Goal: Information Seeking & Learning: Learn about a topic

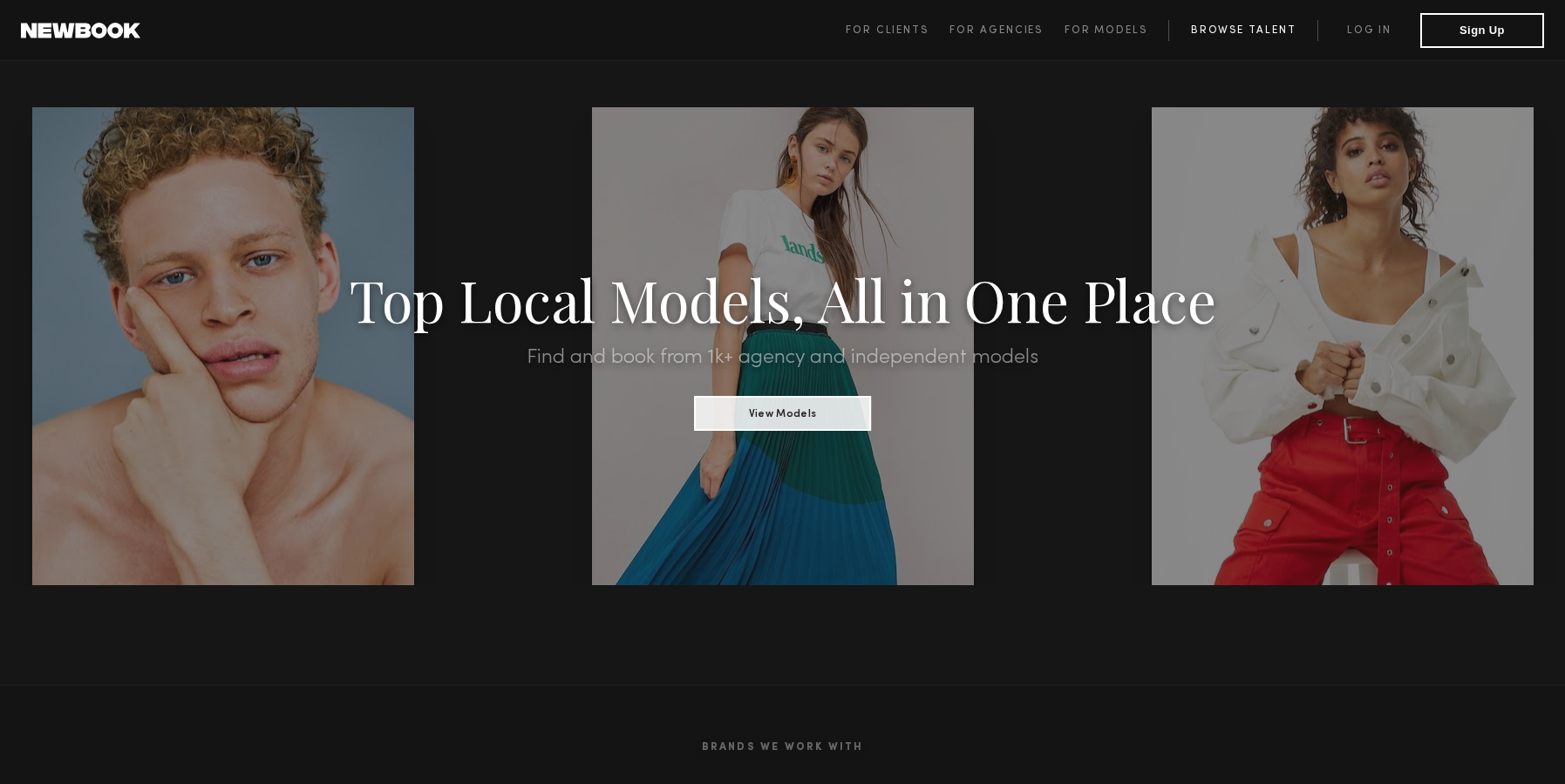
click at [1264, 35] on link "Browse Talent" at bounding box center [1242, 31] width 149 height 21
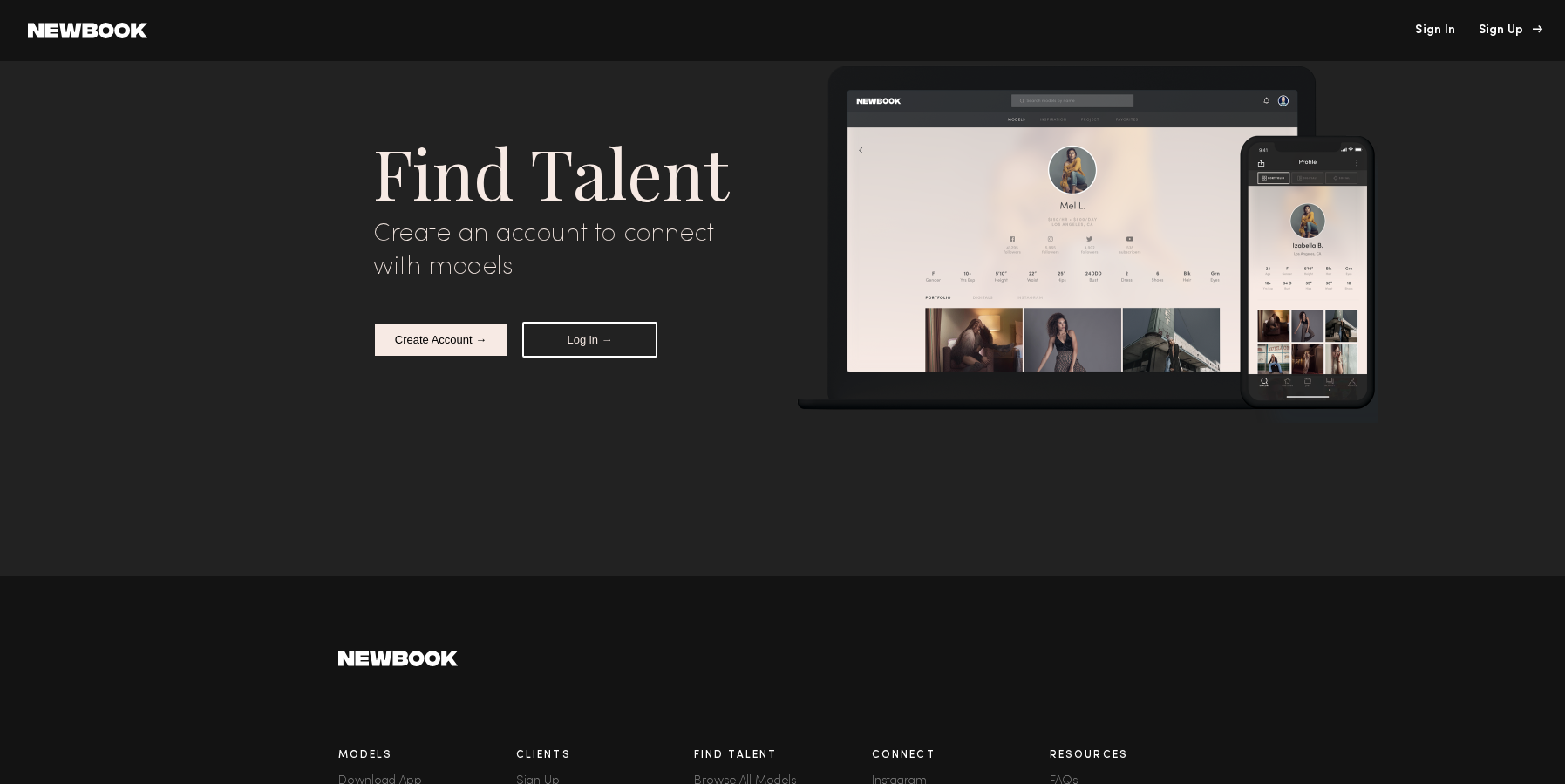
click at [1517, 32] on div "Sign Up" at bounding box center [1508, 31] width 58 height 12
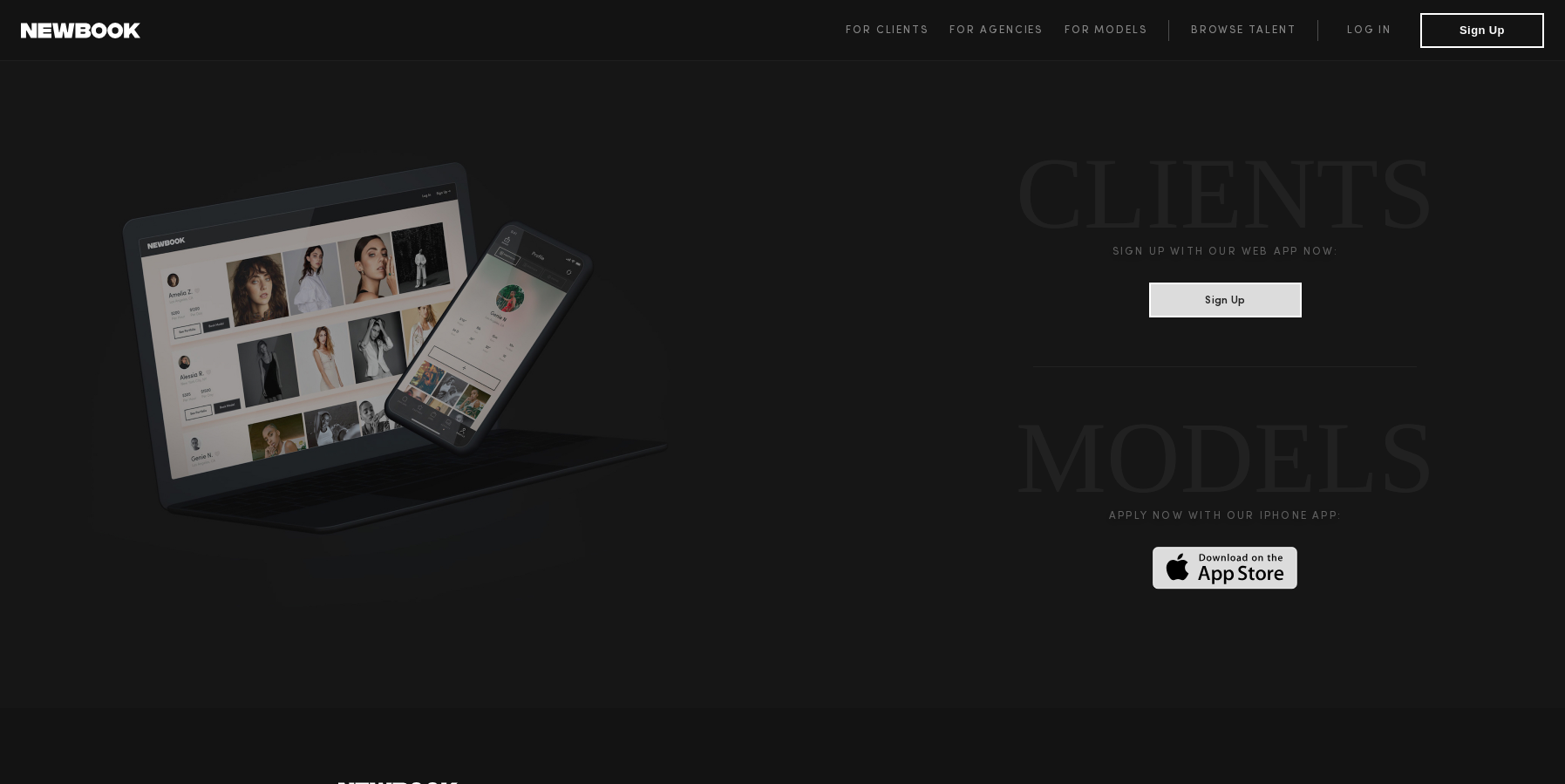
scroll to position [4600, 0]
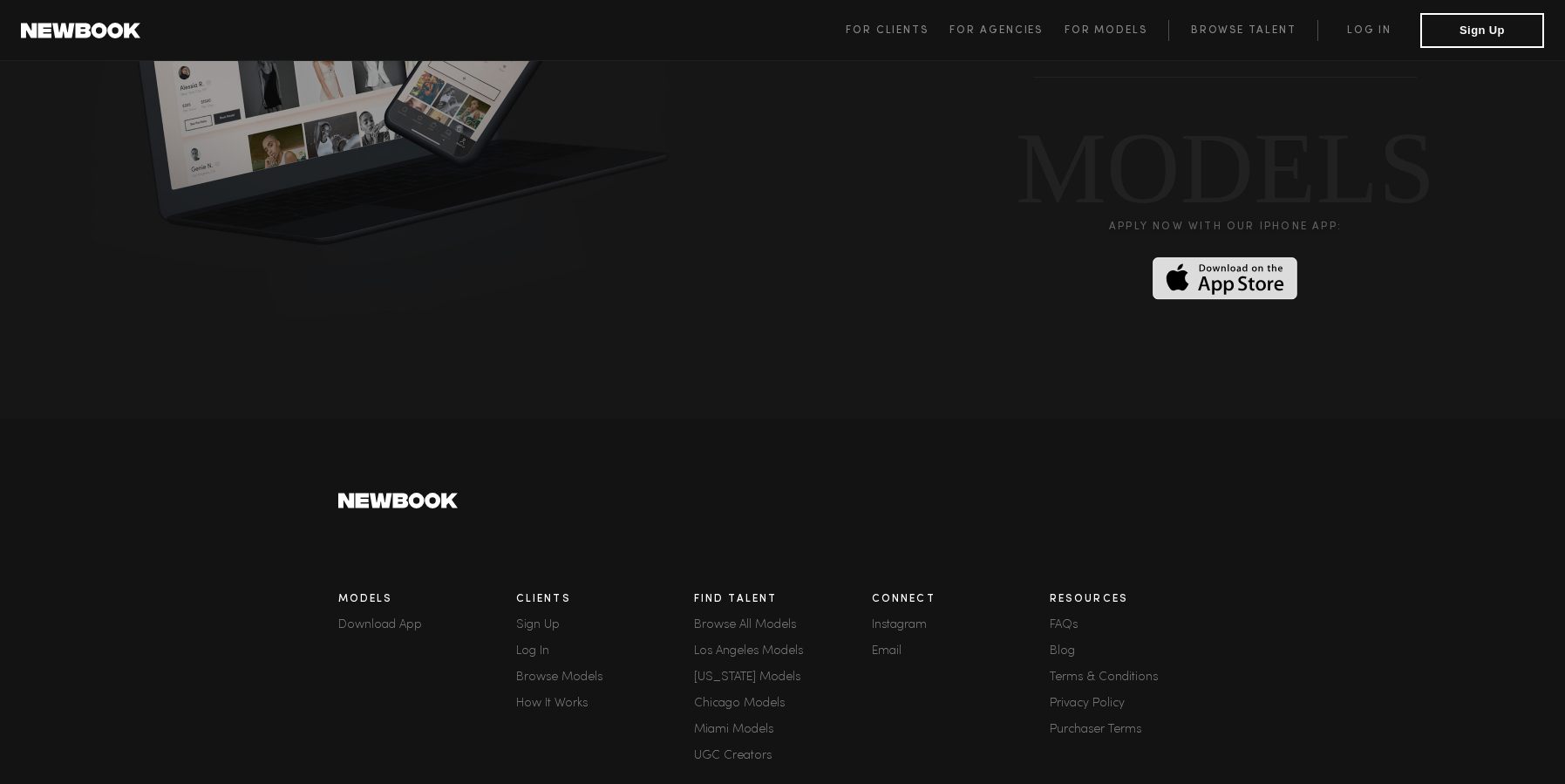
click at [793, 645] on link "Los Angeles Models" at bounding box center [783, 651] width 178 height 12
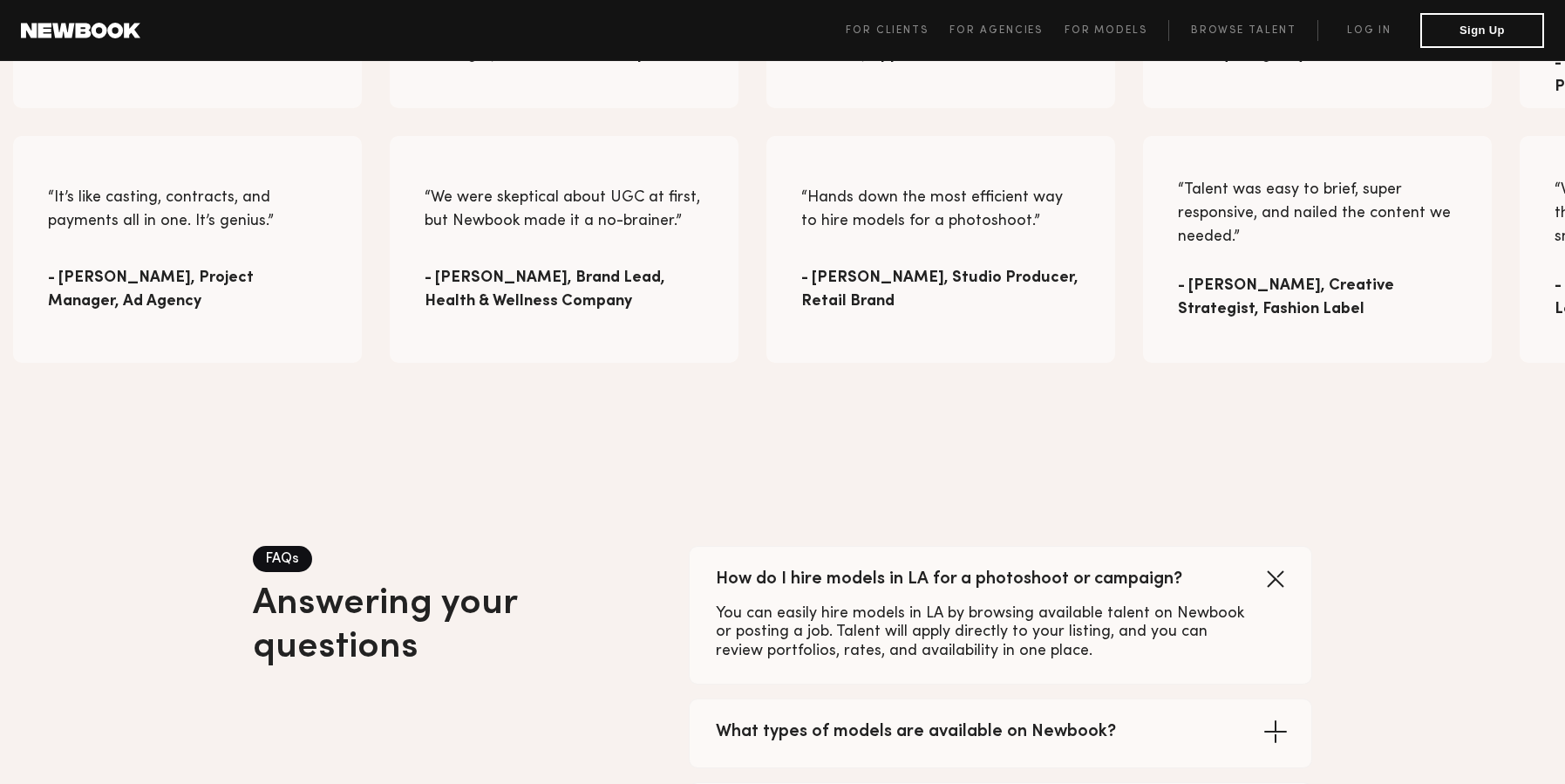
scroll to position [3441, 0]
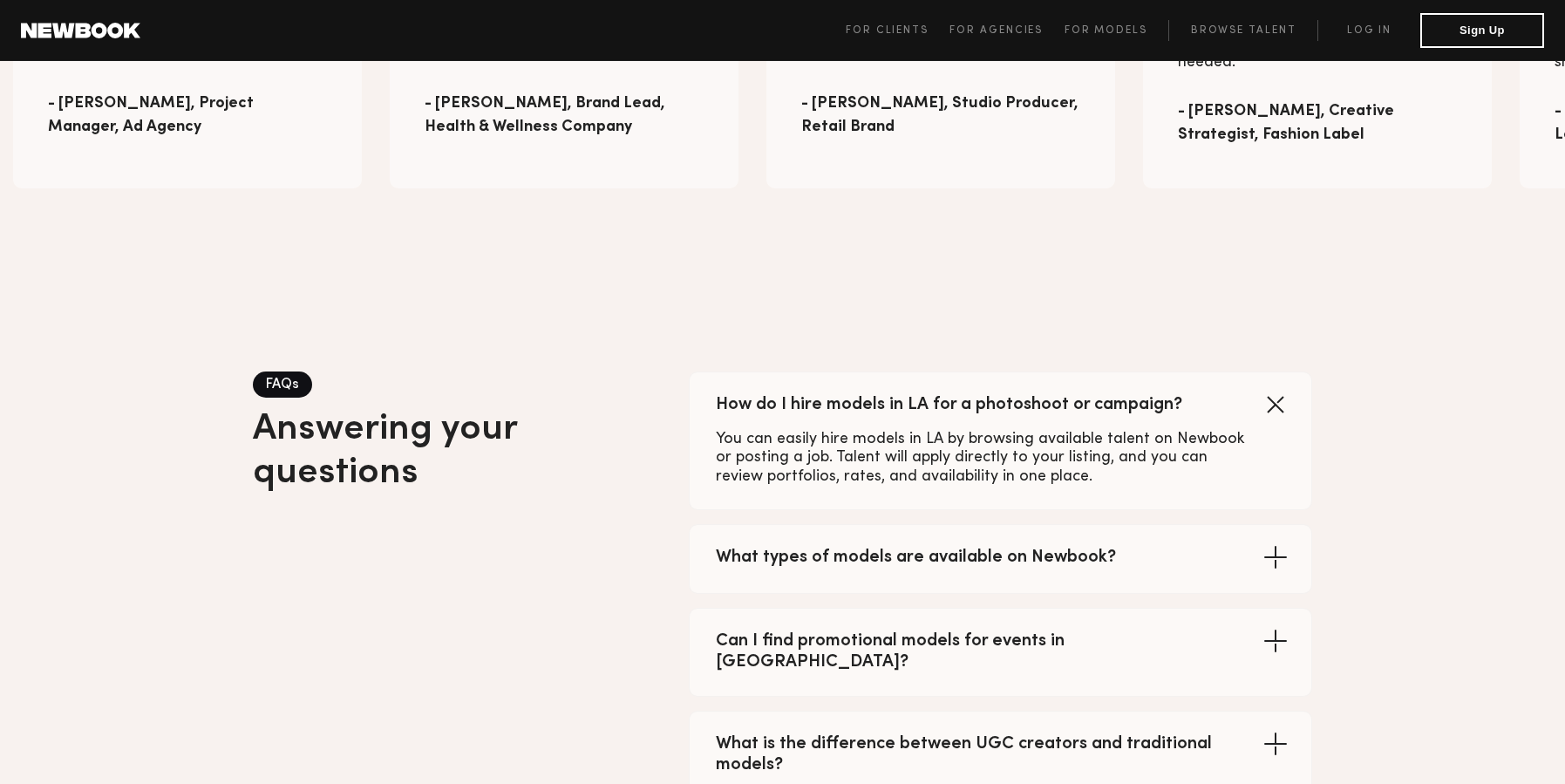
click at [1276, 543] on icon at bounding box center [1275, 556] width 27 height 27
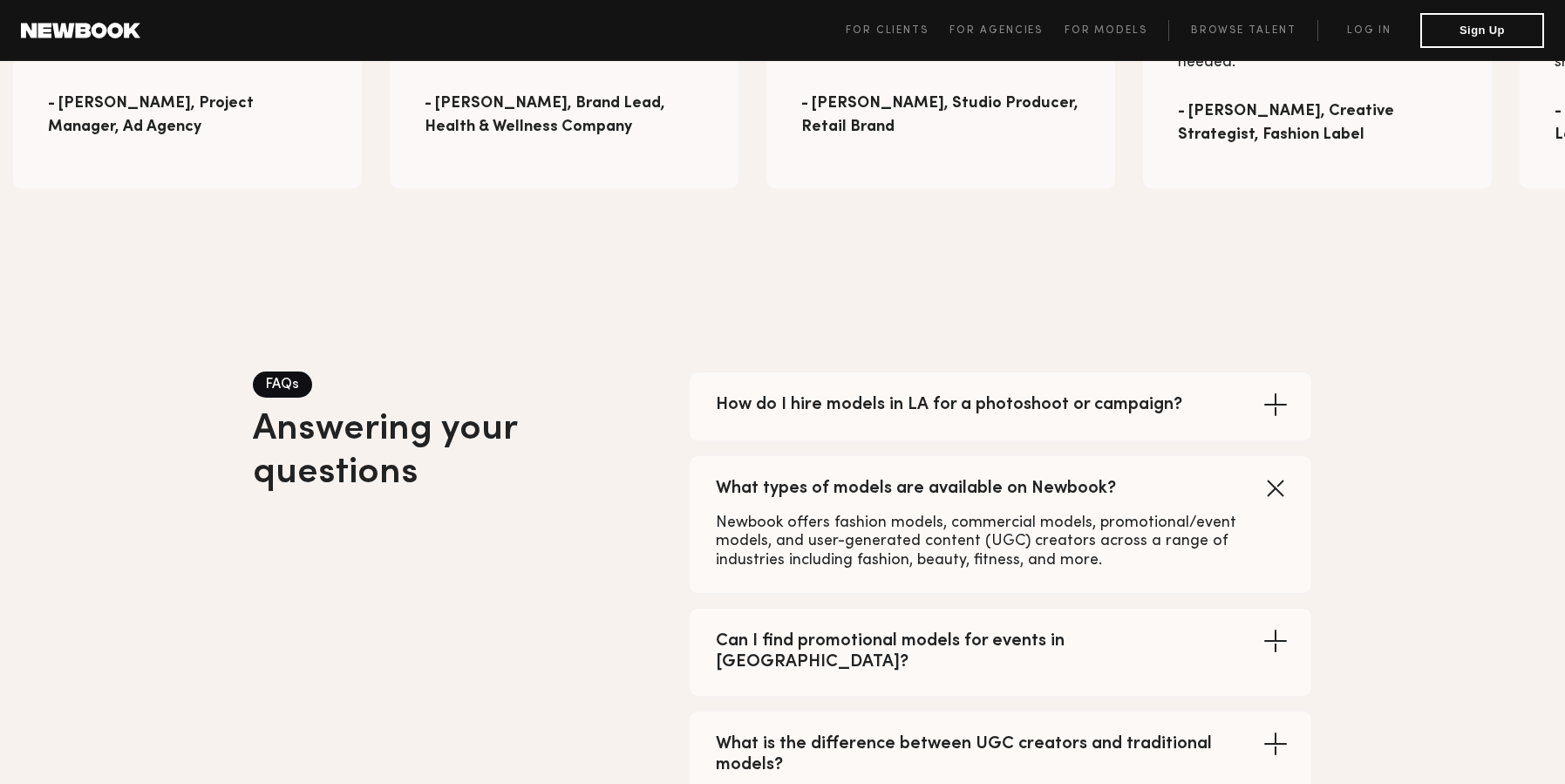
click at [1282, 626] on icon at bounding box center [1275, 640] width 27 height 27
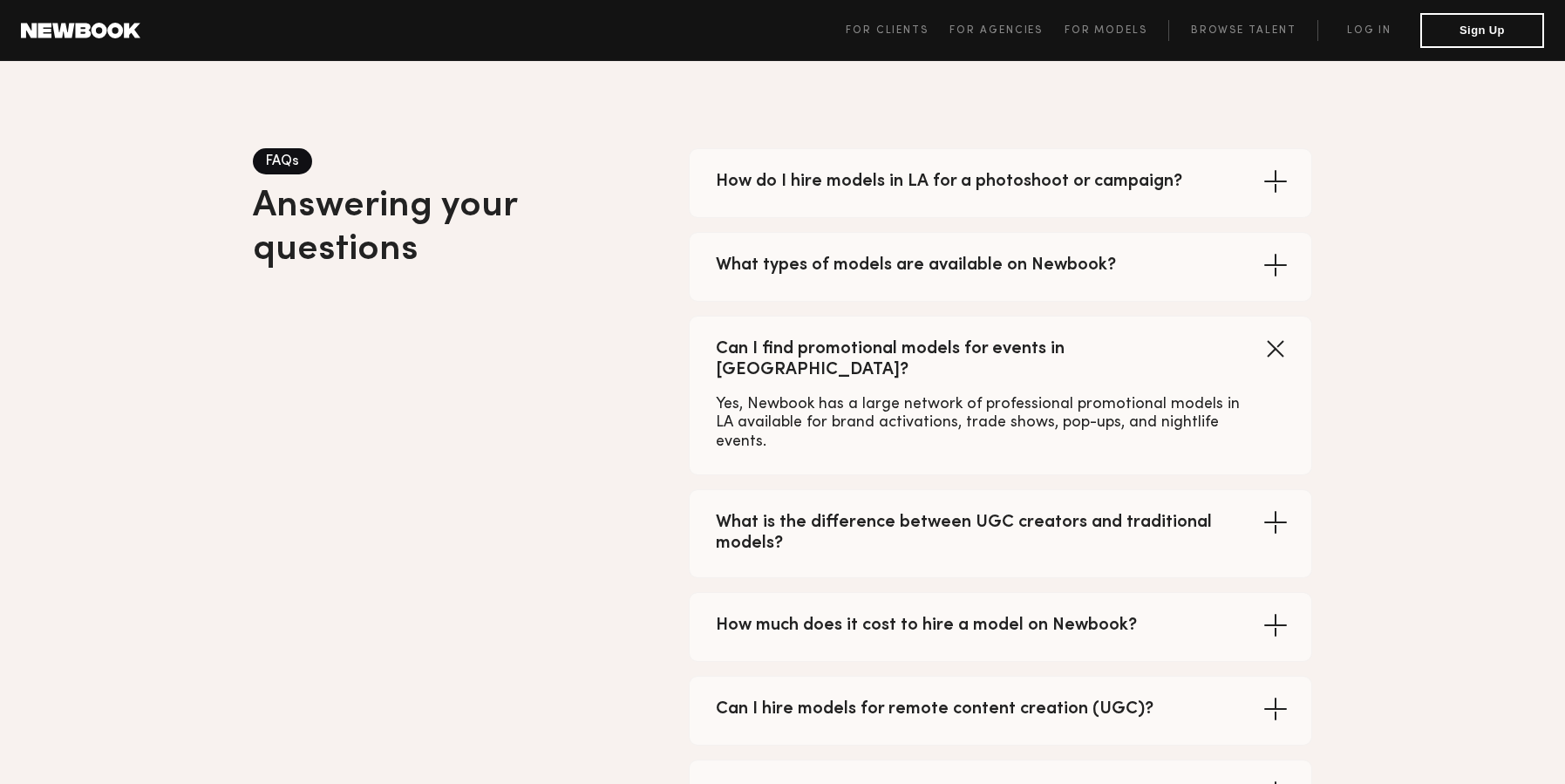
scroll to position [3781, 0]
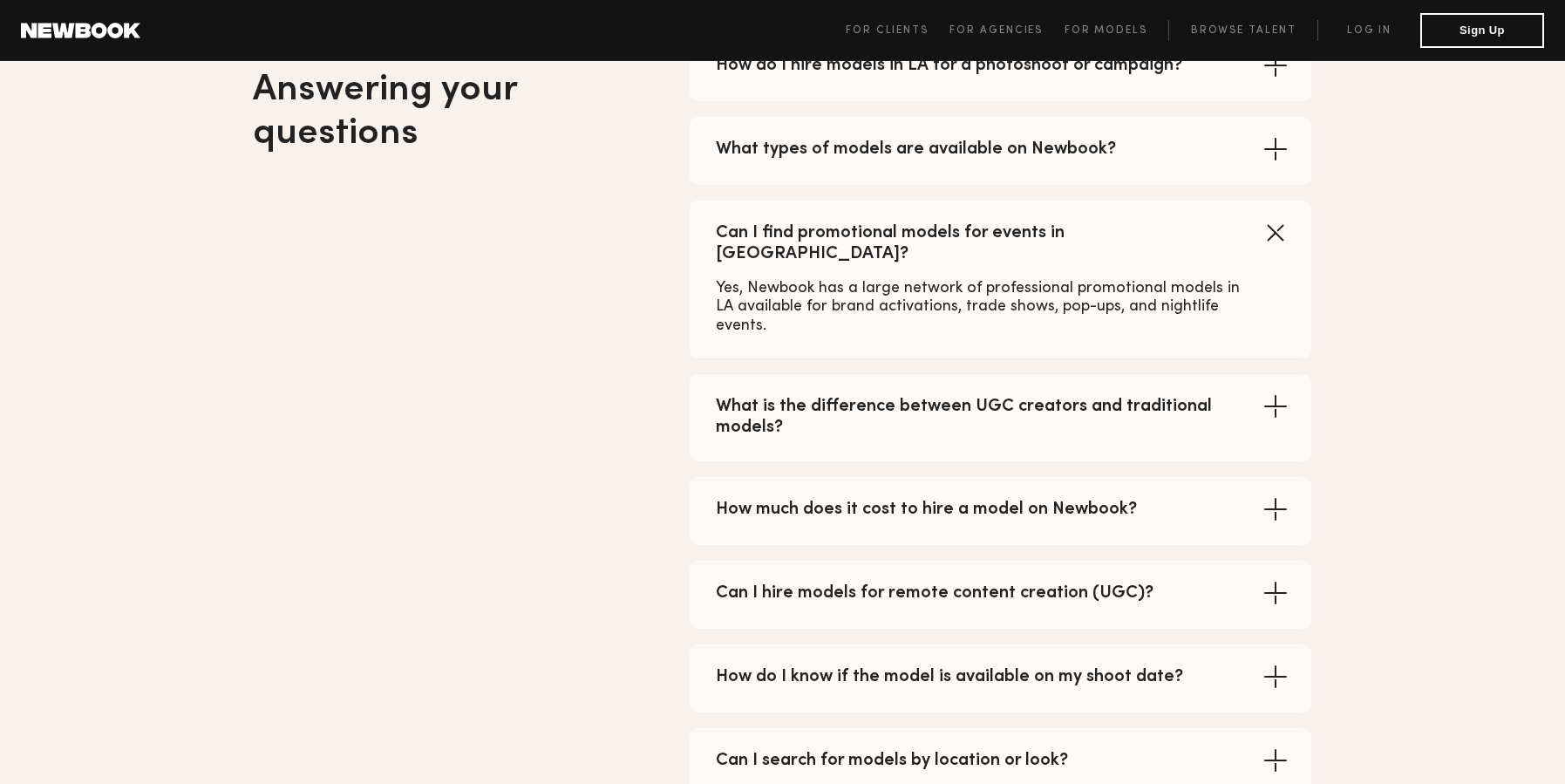
click at [1266, 495] on icon at bounding box center [1275, 509] width 27 height 27
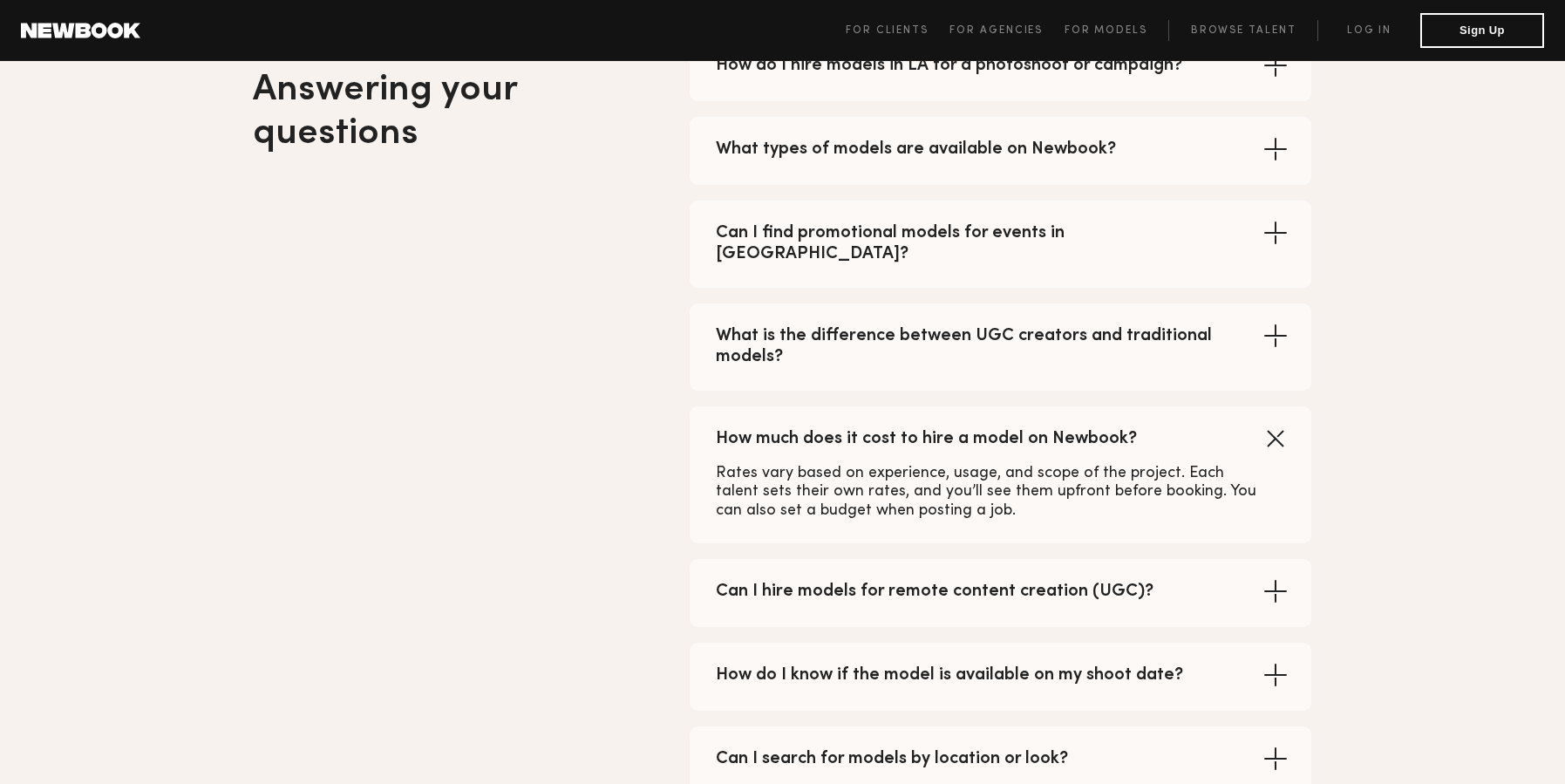
click at [1261, 725] on div "Can I search for models by location or look? Yes, Newbook’s search filters allo…" at bounding box center [1001, 759] width 623 height 70
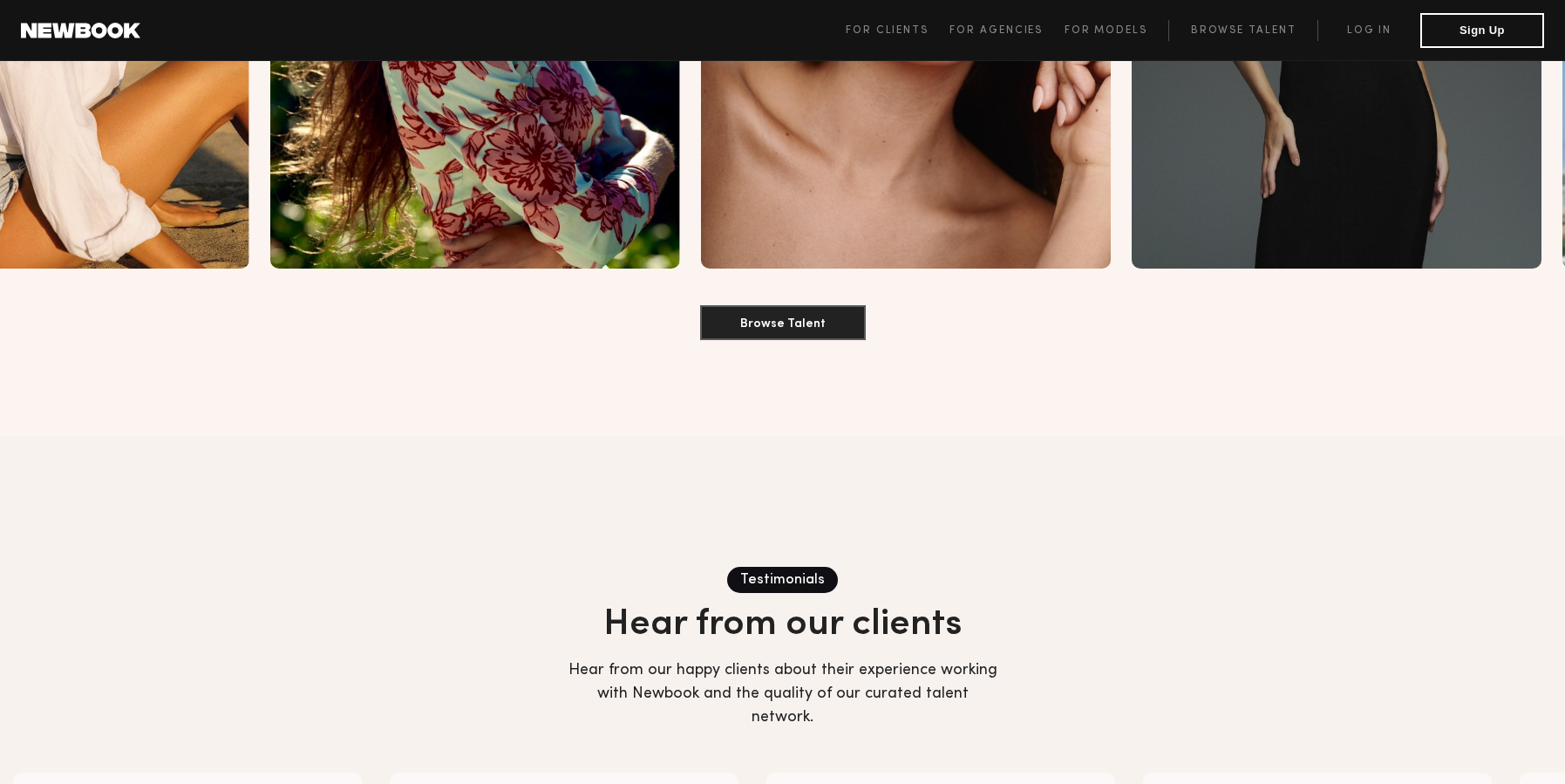
scroll to position [0, 0]
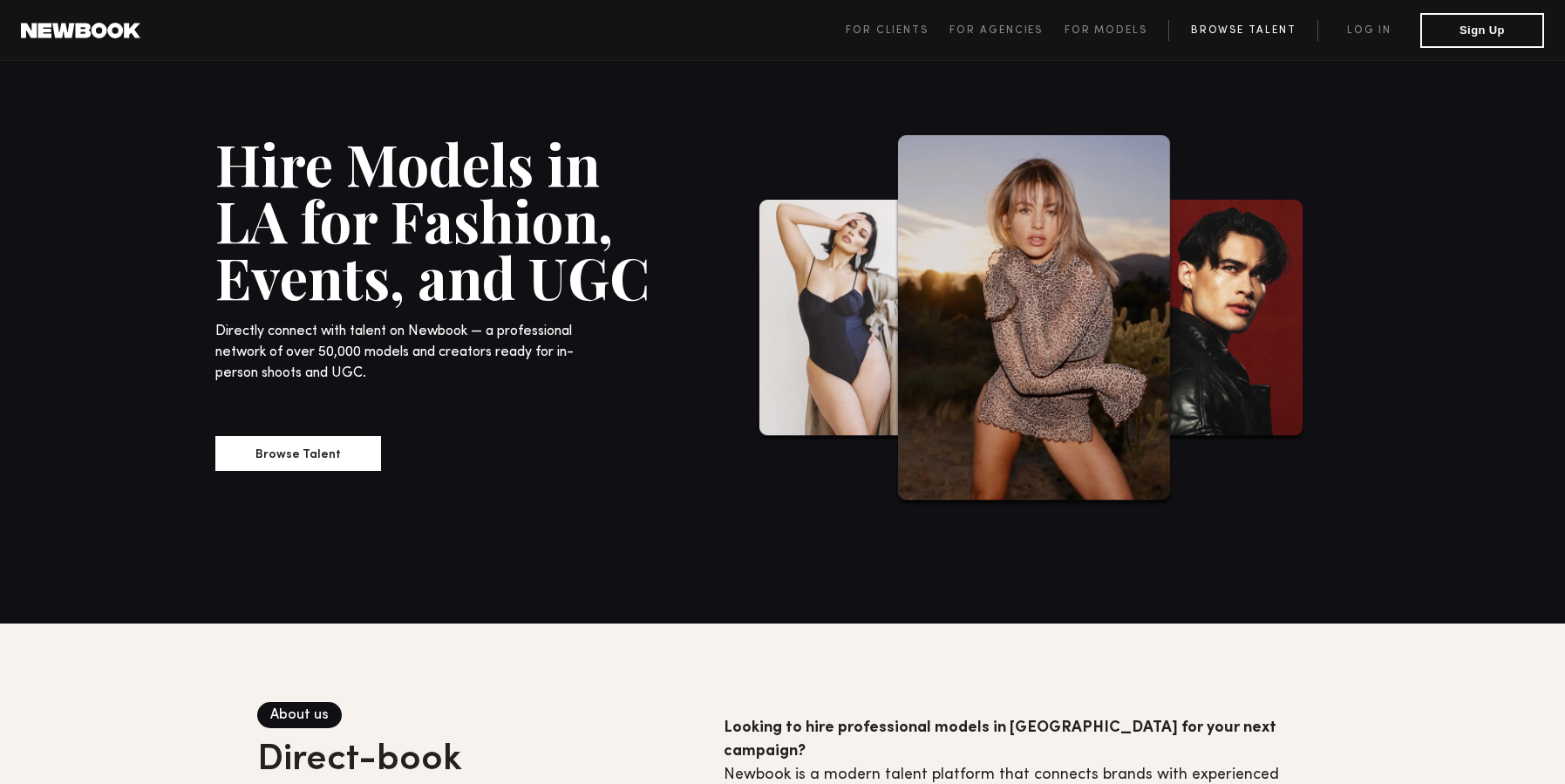
click at [1247, 30] on link "Browse Talent" at bounding box center [1242, 31] width 149 height 21
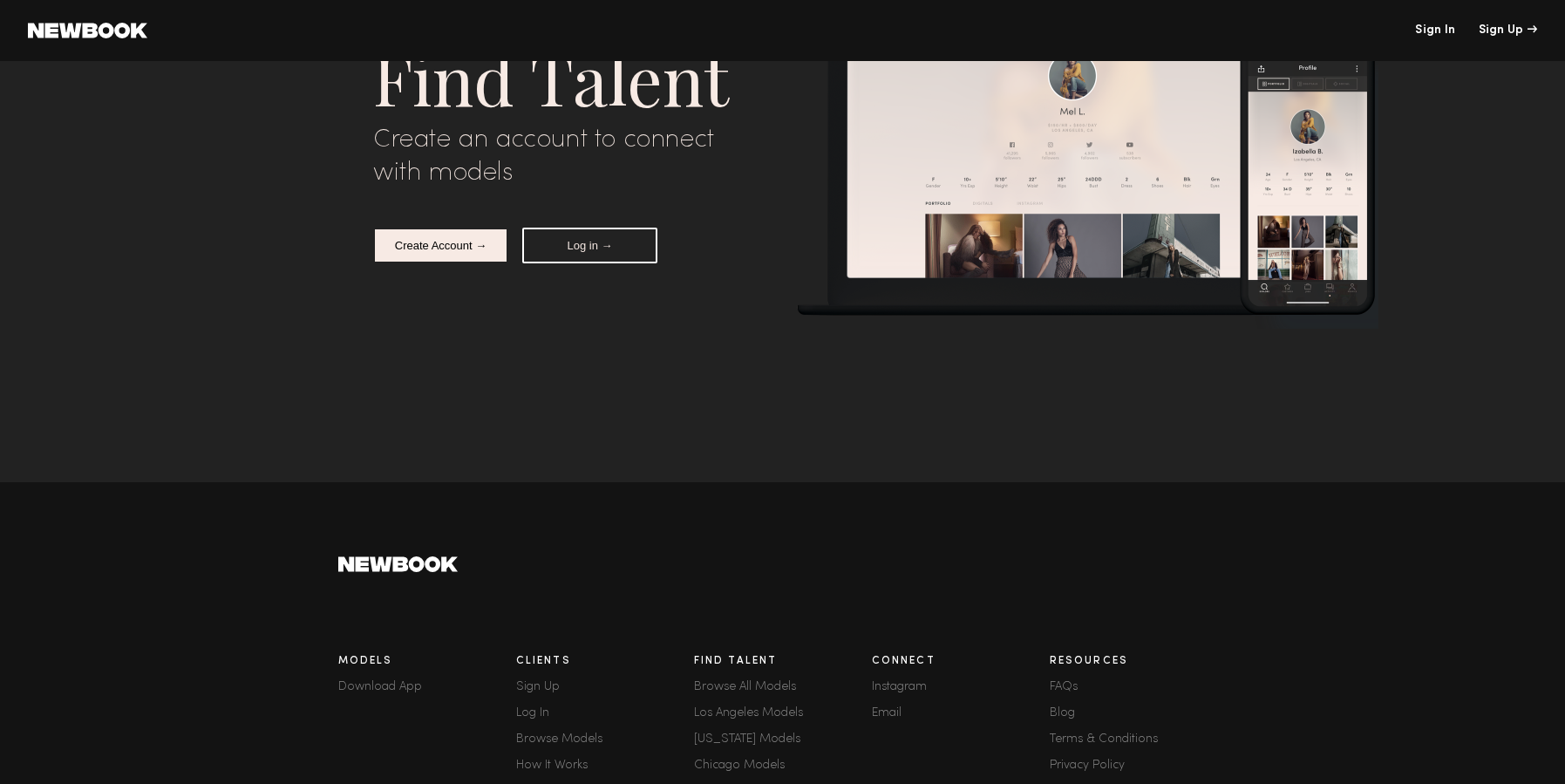
scroll to position [10715, 0]
click at [546, 772] on link "How It Works" at bounding box center [605, 766] width 178 height 12
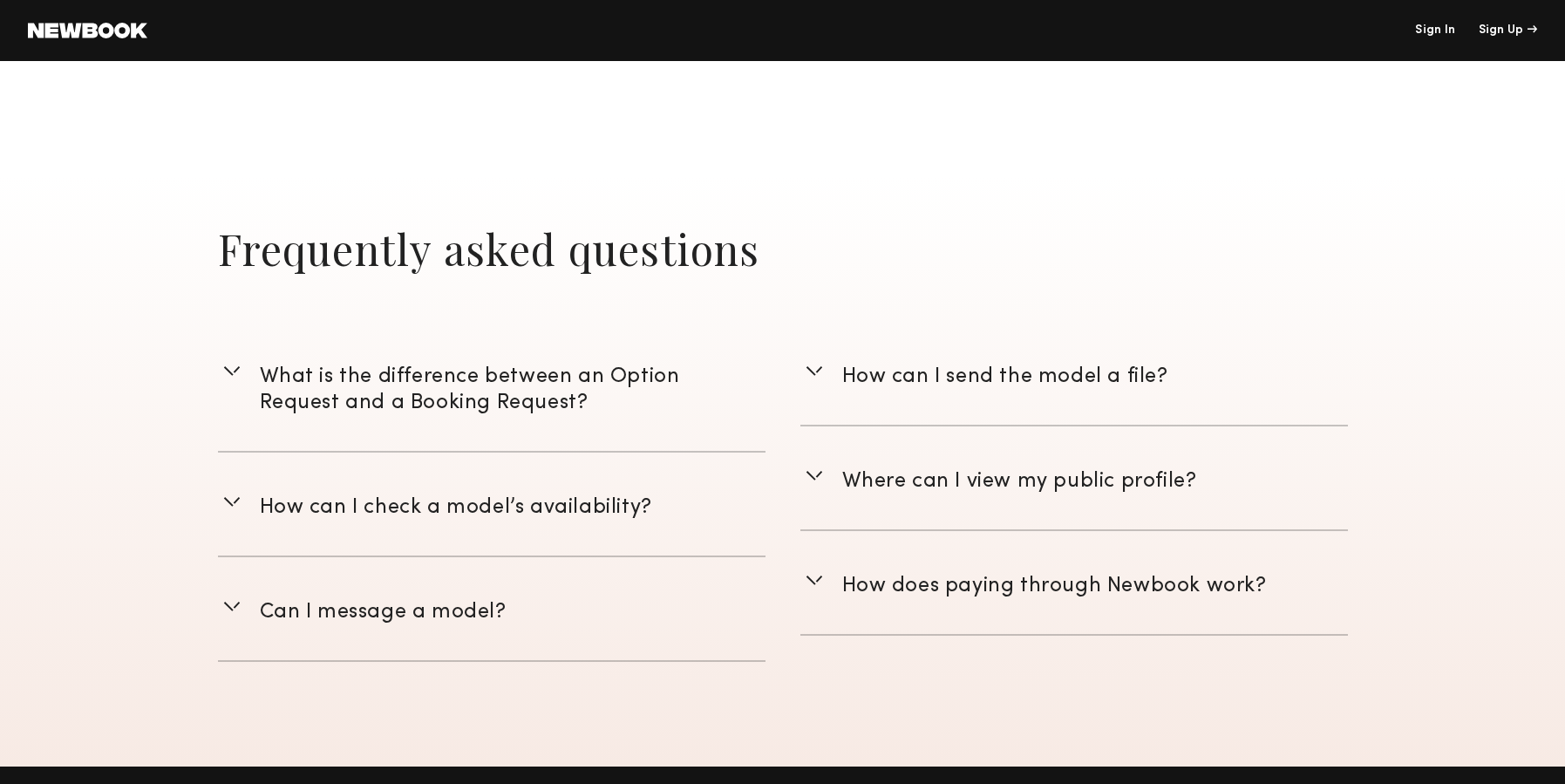
scroll to position [2356, 0]
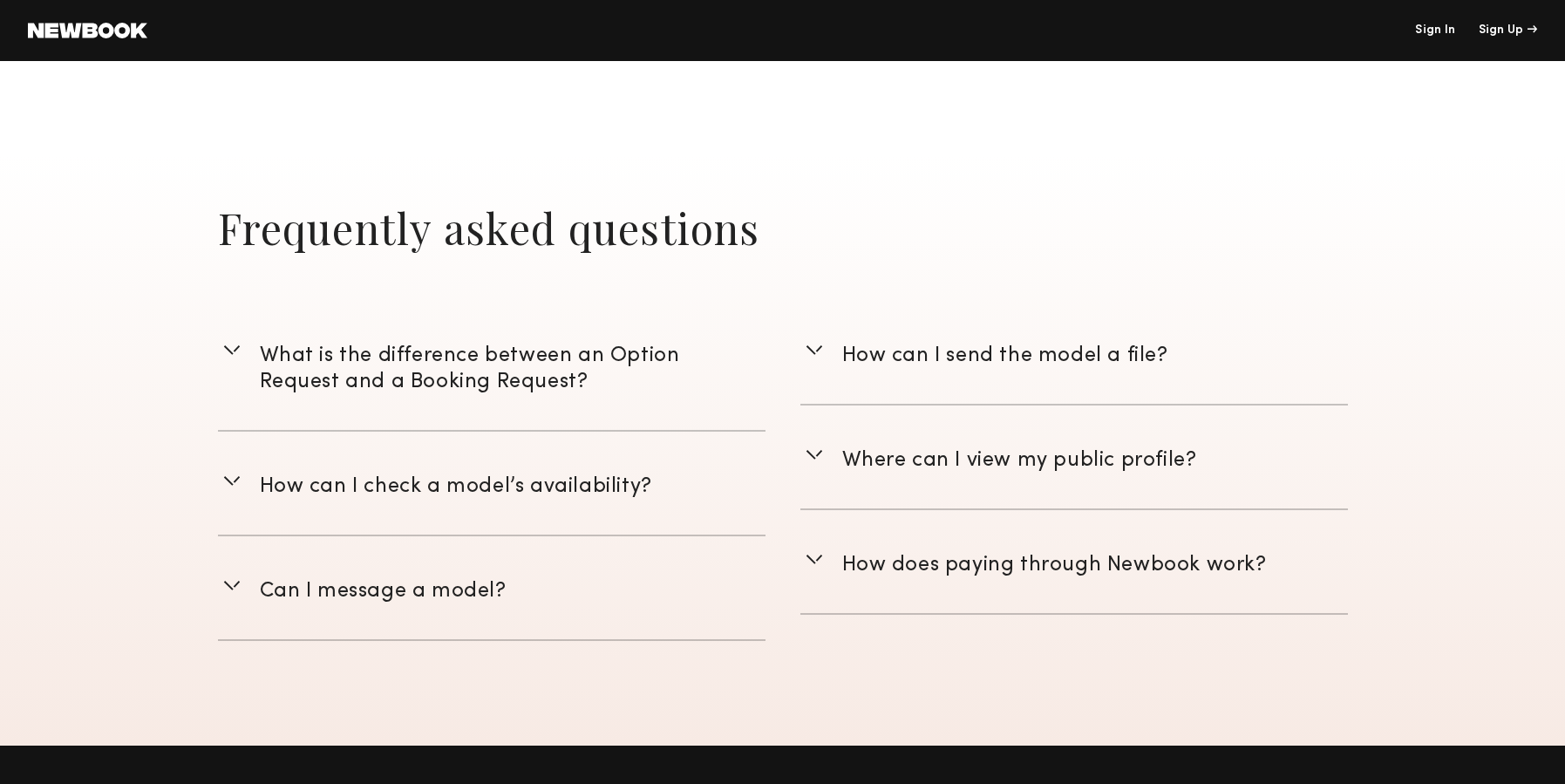
click at [1157, 456] on span "Where can I view my public profile?" at bounding box center [1019, 460] width 355 height 19
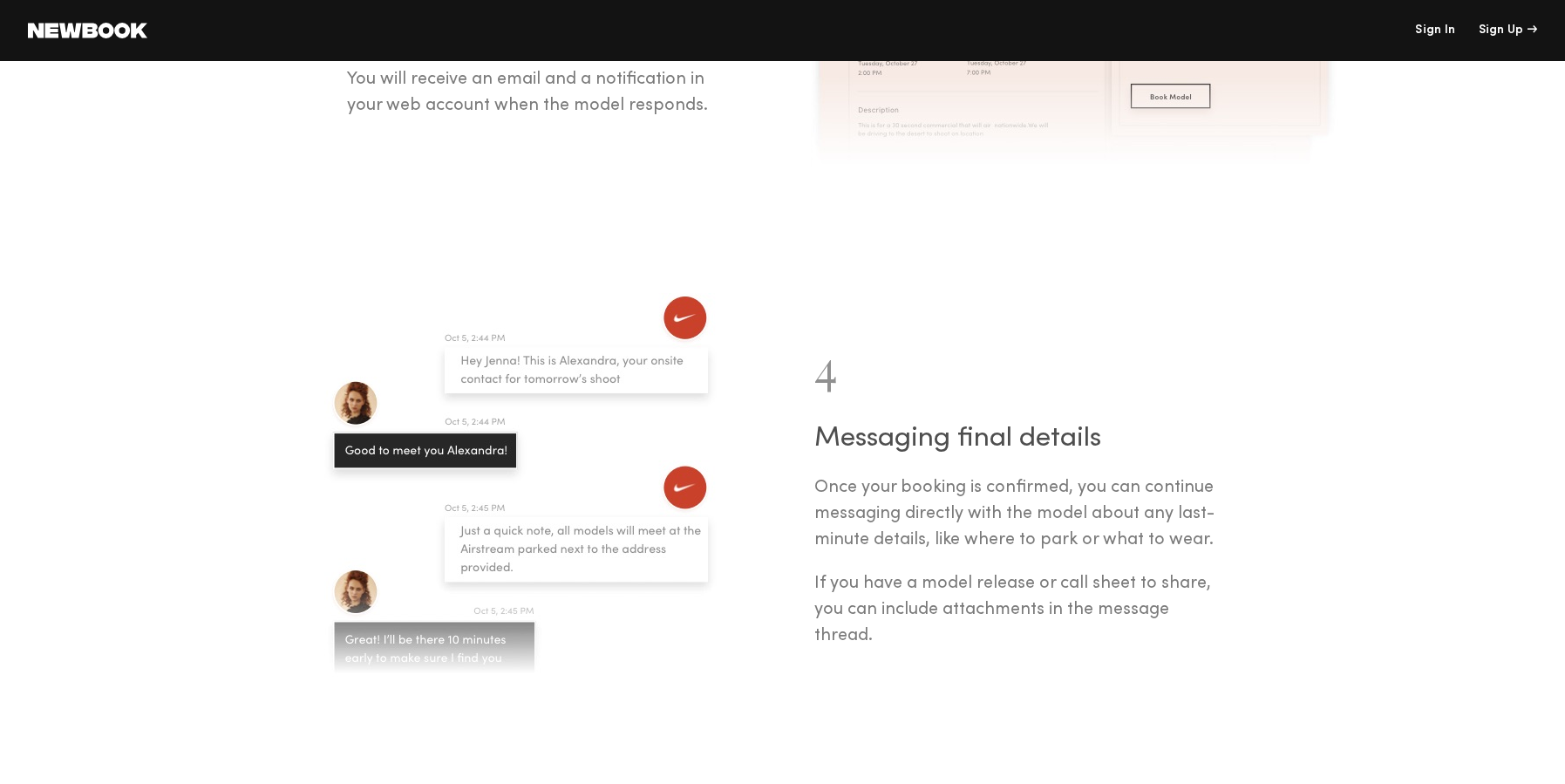
scroll to position [2357, 0]
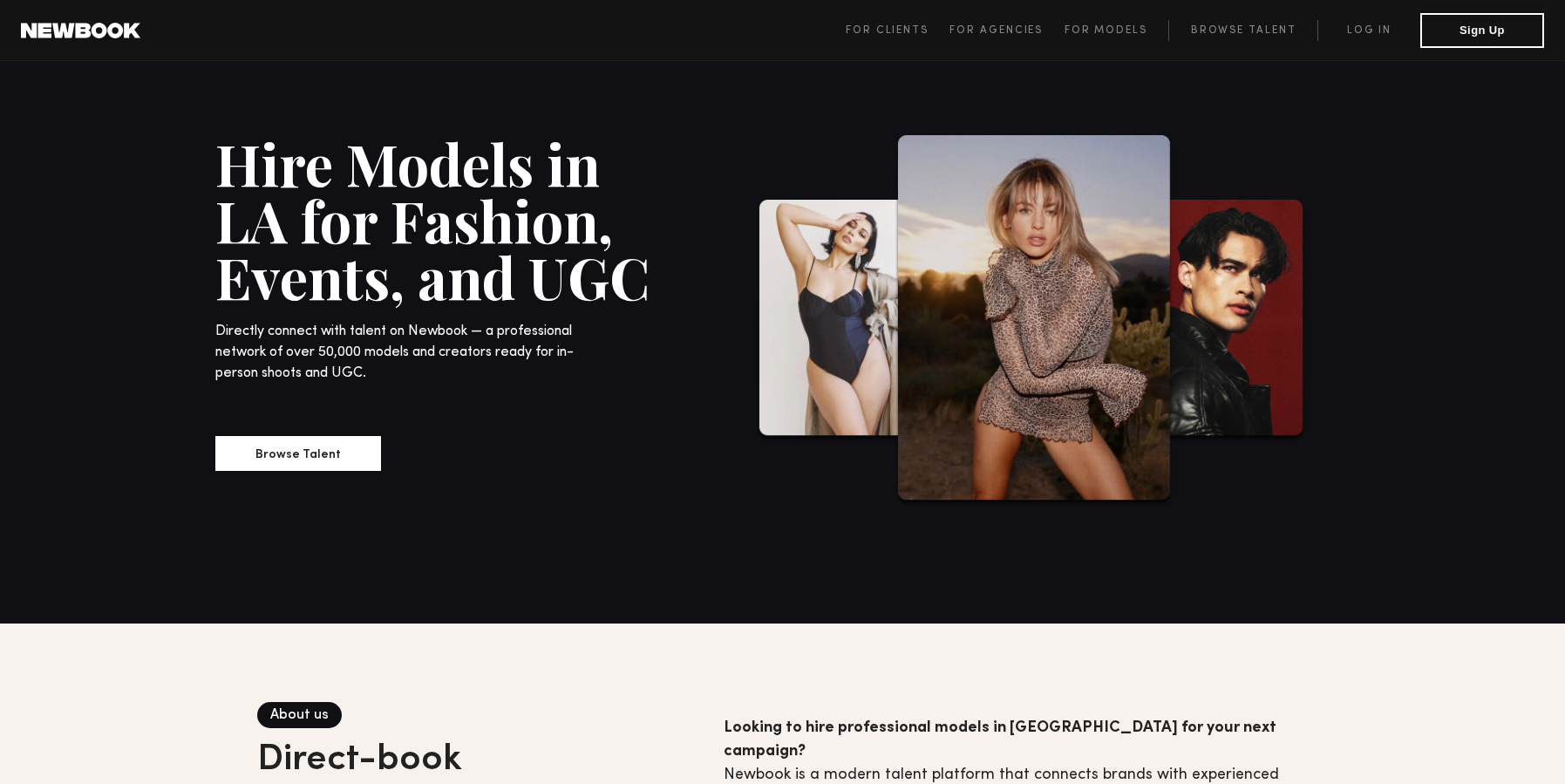
click at [37, 264] on section "Hire Models in LA for Fashion, Events, and UGC Directly connect with talent on …" at bounding box center [782, 341] width 1565 height 562
